Goal: Information Seeking & Learning: Learn about a topic

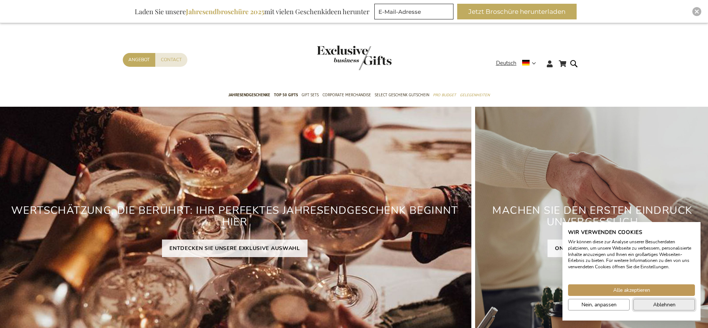
click at [656, 307] on span "Ablehnen" at bounding box center [664, 305] width 22 height 8
click at [661, 304] on div "Loading... Ablehnen" at bounding box center [663, 305] width 65 height 12
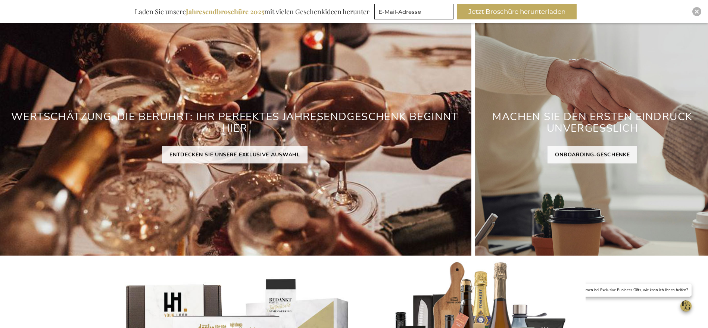
scroll to position [94, 0]
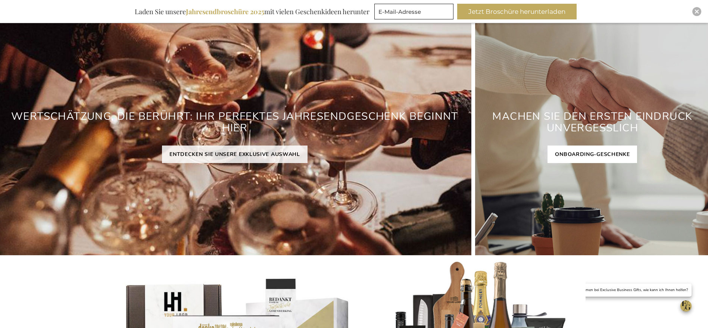
click at [605, 151] on link "ONBOARDING-GESCHENKE" at bounding box center [592, 155] width 90 height 18
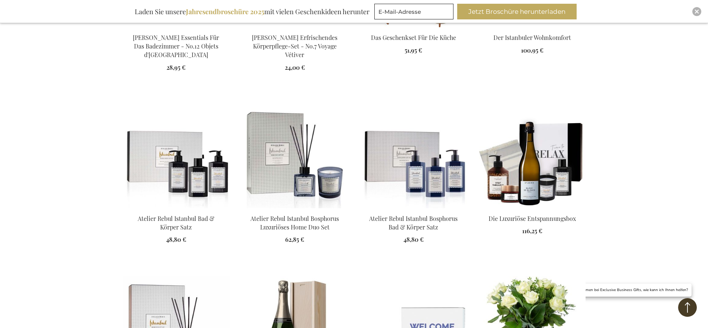
scroll to position [775, 0]
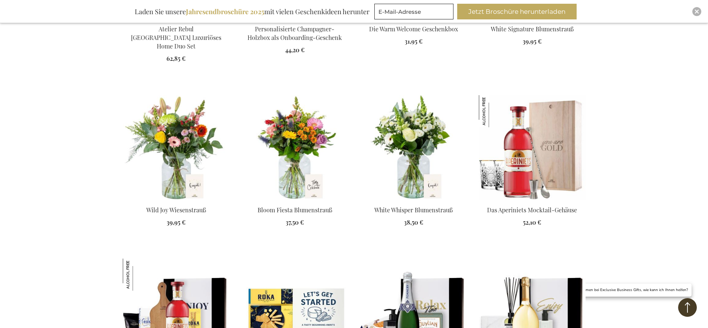
scroll to position [1136, 0]
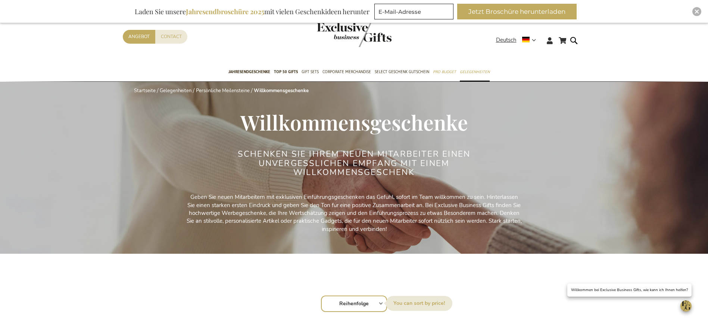
click at [360, 35] on img "store logo" at bounding box center [354, 34] width 75 height 25
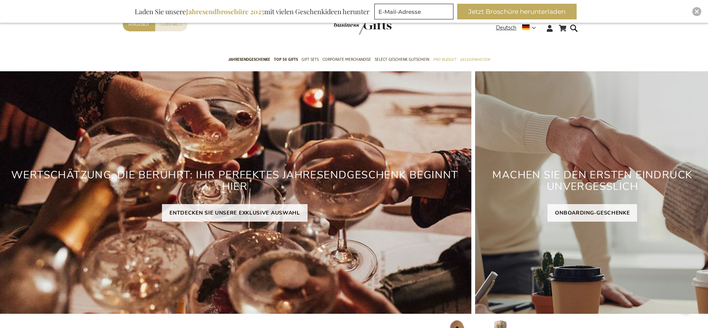
scroll to position [43, 0]
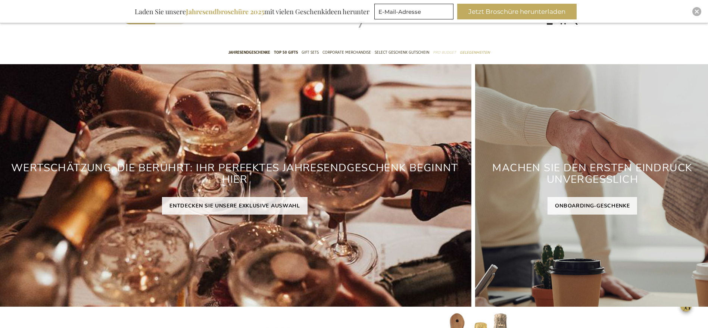
click at [440, 52] on span "Pro Budget" at bounding box center [444, 53] width 23 height 8
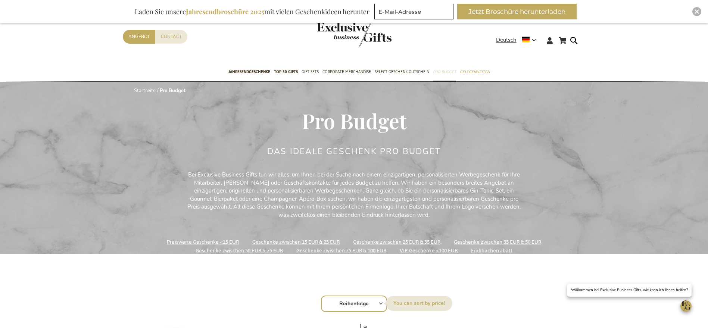
click at [443, 71] on span "Pro Budget" at bounding box center [444, 72] width 23 height 8
click at [446, 71] on span "Pro Budget" at bounding box center [444, 72] width 23 height 8
click at [447, 75] on span "Pro Budget" at bounding box center [444, 72] width 23 height 8
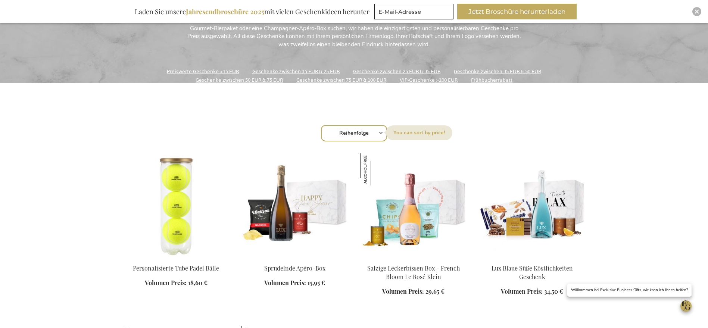
scroll to position [173, 0]
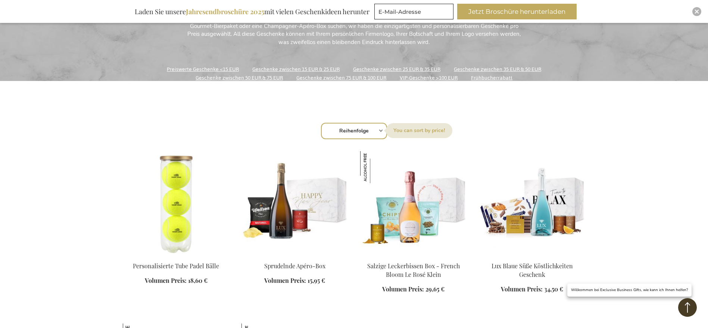
click at [373, 134] on select "Reihenfolge Best Sellers Am meisten angesehen Neu Biggest Saving Price: low to …" at bounding box center [354, 131] width 66 height 16
select select "price_asc"
click at [321, 123] on select "Reihenfolge Best Sellers Am meisten angesehen Neu Biggest Saving Price: low to …" at bounding box center [354, 131] width 66 height 16
